Goal: Information Seeking & Learning: Find specific fact

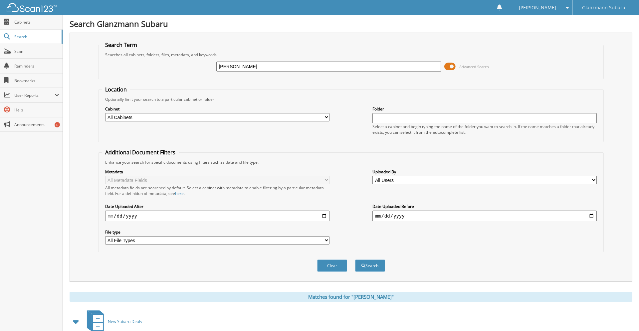
click at [271, 69] on input "[PERSON_NAME]" at bounding box center [328, 67] width 224 height 10
type input "S241312"
click at [355, 259] on button "Search" at bounding box center [370, 265] width 30 height 12
click at [367, 272] on button "Search" at bounding box center [370, 265] width 30 height 12
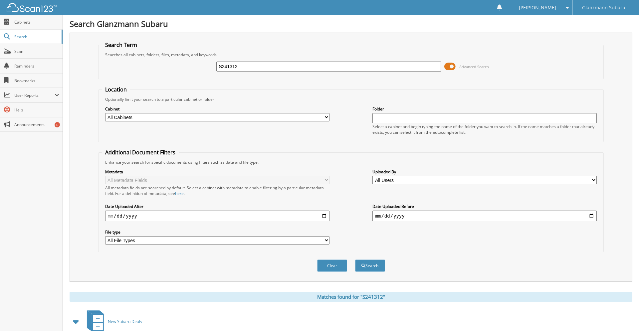
scroll to position [170, 0]
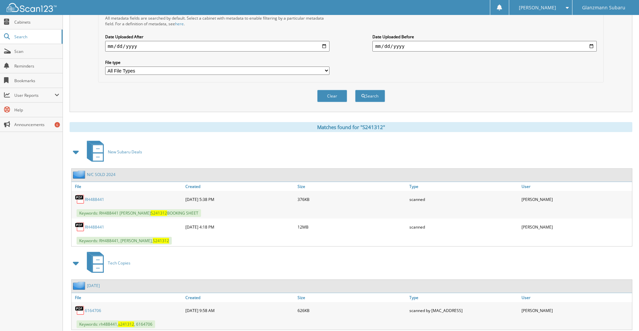
click at [97, 230] on link "RH488441" at bounding box center [94, 227] width 19 height 6
